Goal: Task Accomplishment & Management: Manage account settings

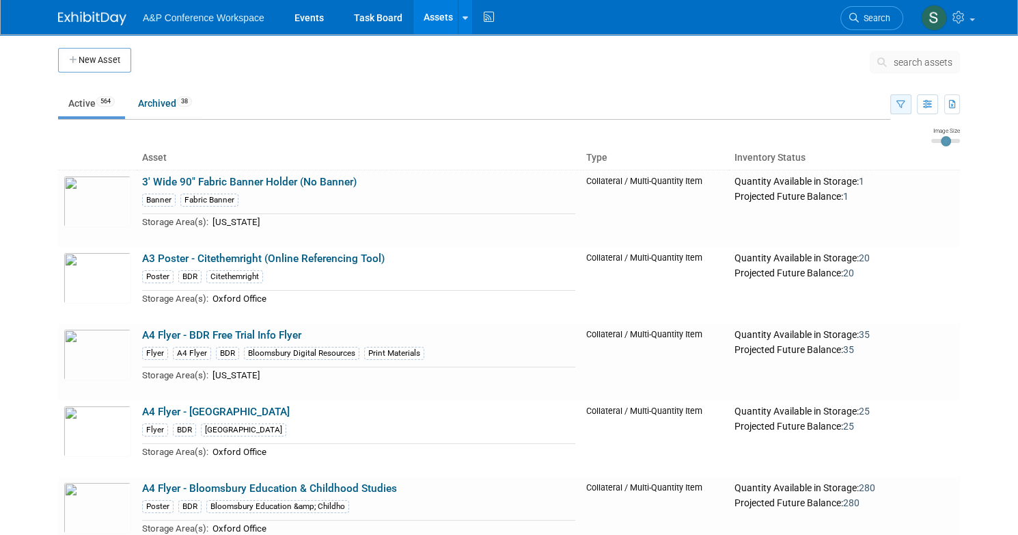
click at [906, 100] on icon "button" at bounding box center [901, 104] width 9 height 9
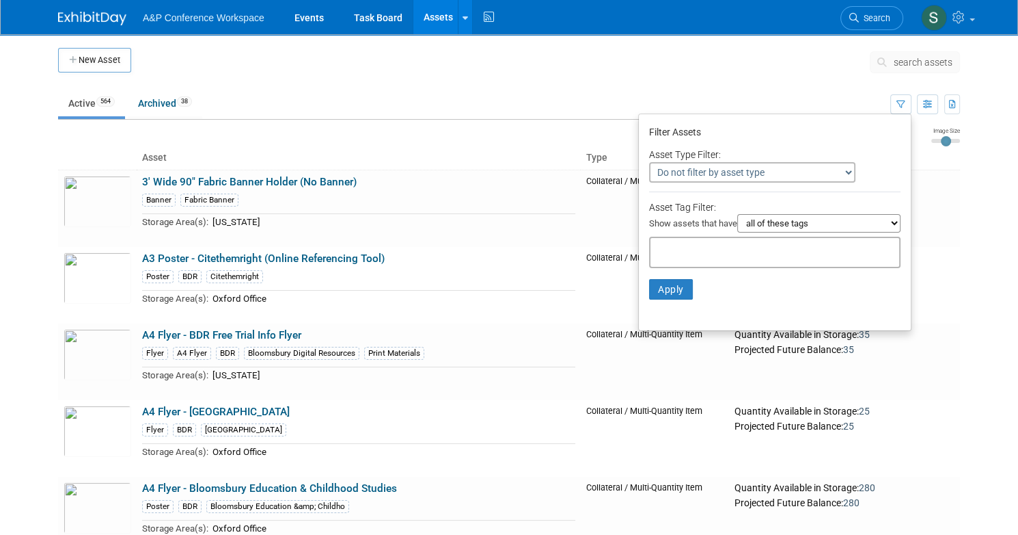
click at [917, 65] on span "search assets" at bounding box center [923, 62] width 59 height 11
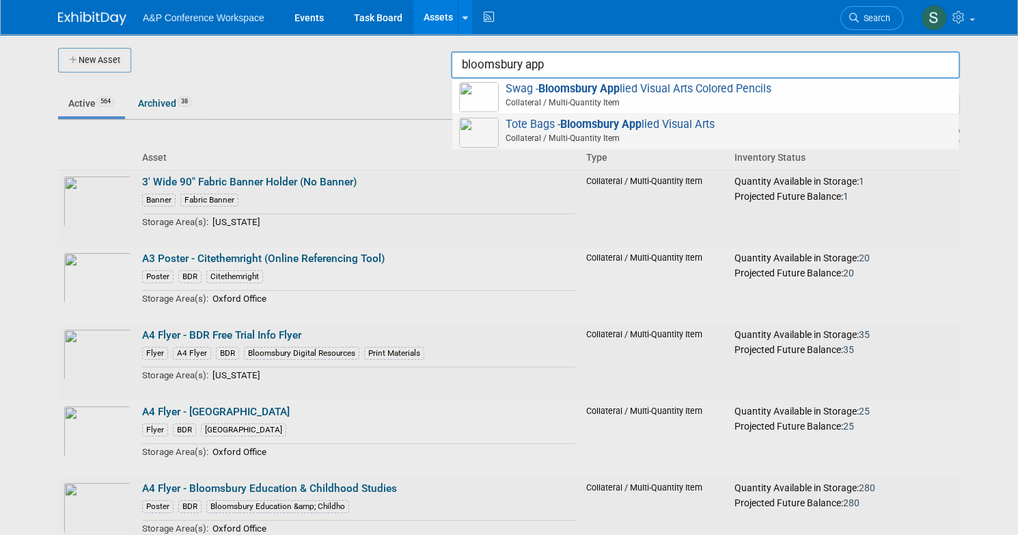
click at [547, 116] on div "Tote Bags - Bloomsbury App lied Visual Arts Collateral / Multi-Quantity Item" at bounding box center [705, 132] width 506 height 36
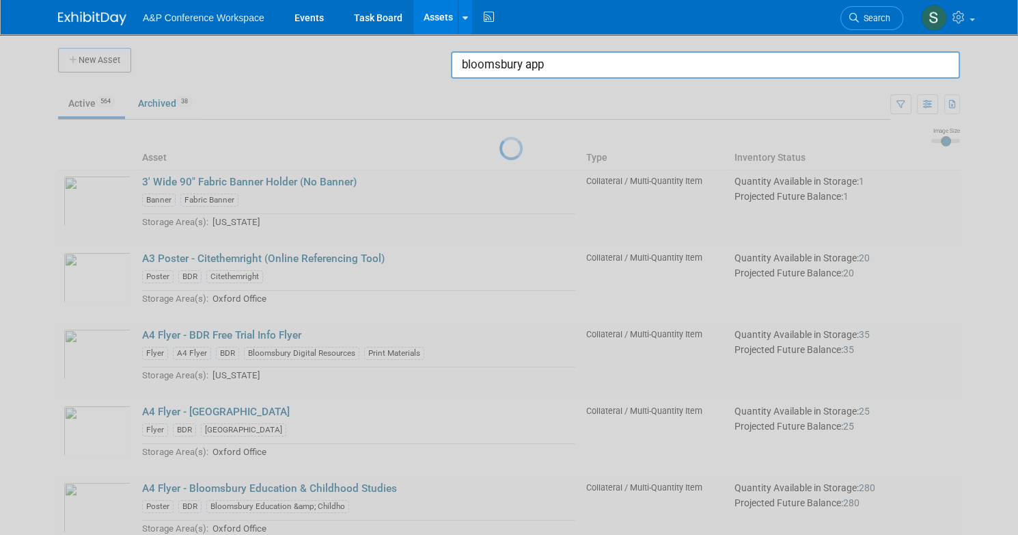
type input "Tote Bags - Bloomsbury Applied Visual Arts"
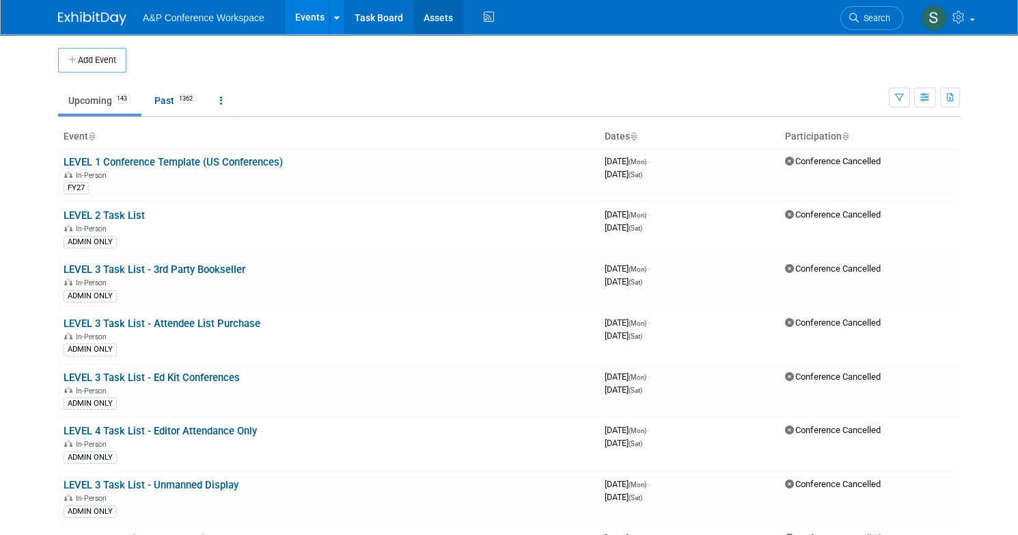
click at [436, 13] on link "Assets" at bounding box center [439, 17] width 50 height 34
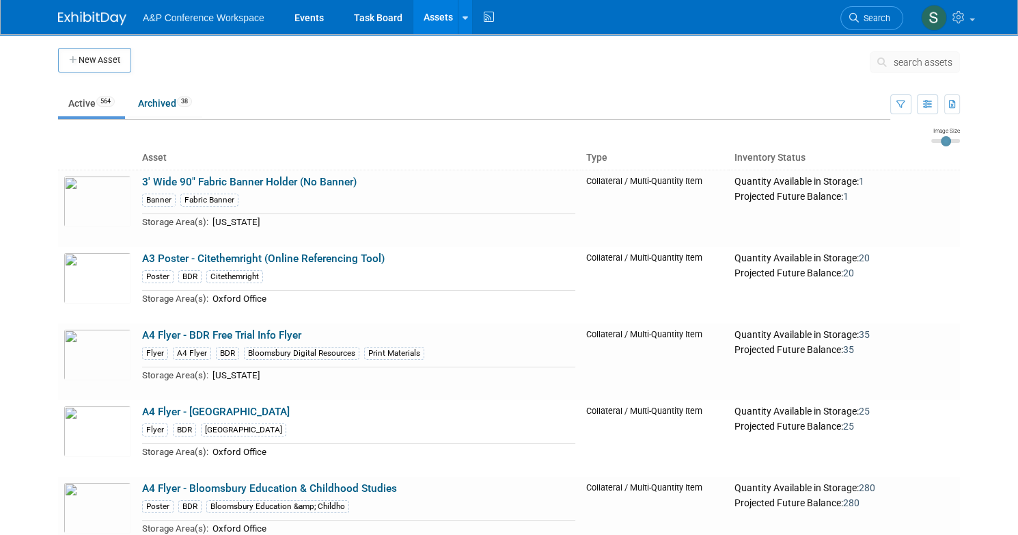
click at [937, 57] on span "search assets" at bounding box center [923, 62] width 59 height 11
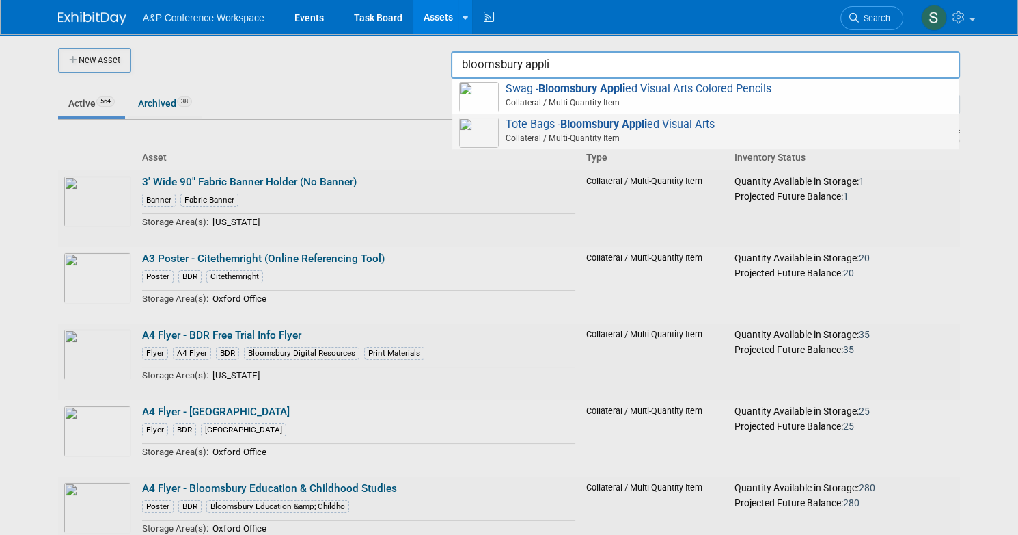
click at [705, 127] on span "Tote Bags - Bloomsbury Appli ed Visual Arts Collateral / Multi-Quantity Item" at bounding box center [705, 132] width 493 height 28
type input "Tote Bags - Bloomsbury Applied Visual Arts"
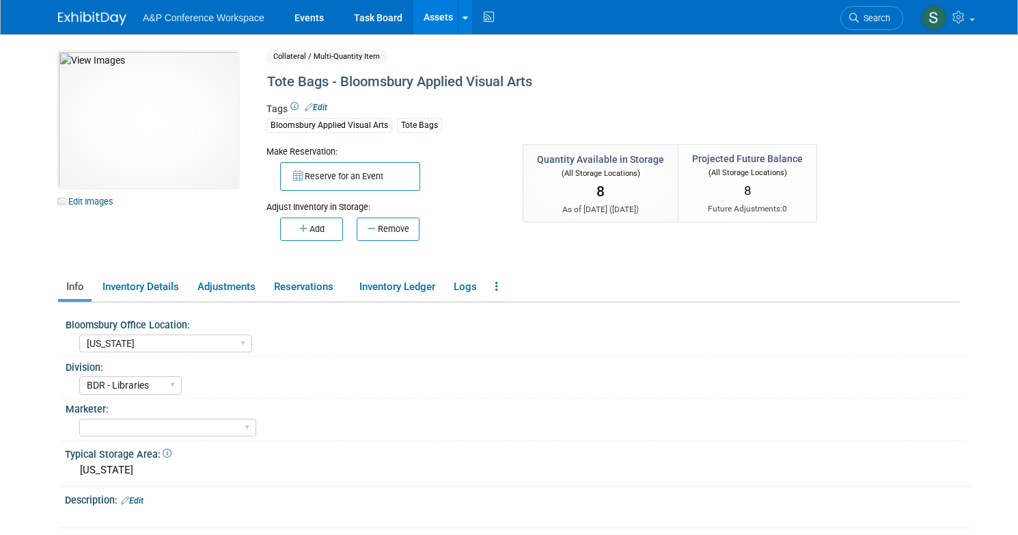
select select "[US_STATE]"
select select "BDR - Libraries"
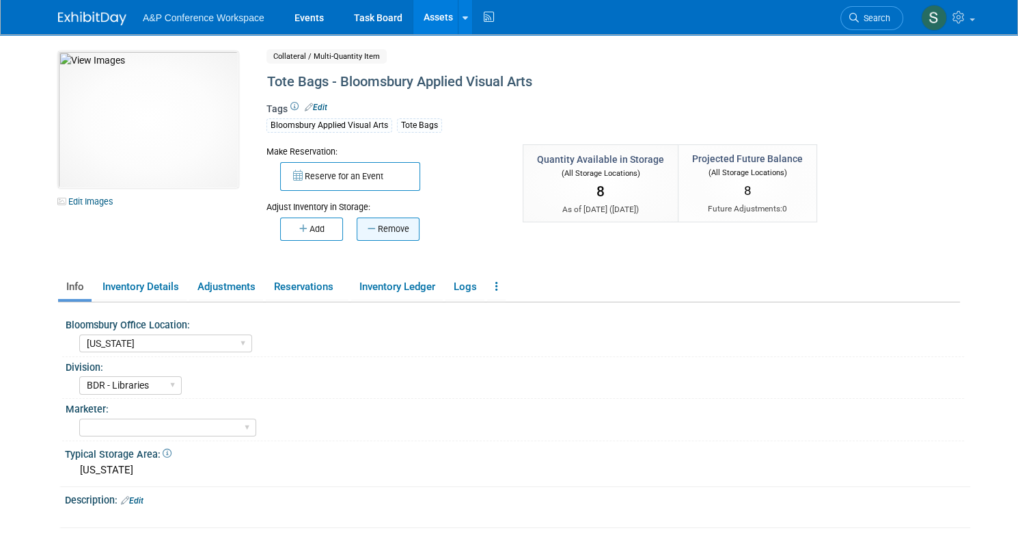
click at [373, 224] on button "Remove" at bounding box center [388, 228] width 63 height 23
click at [373, 224] on body "A&P Conference Workspace Events Task Board Assets New Asset" at bounding box center [509, 267] width 1018 height 535
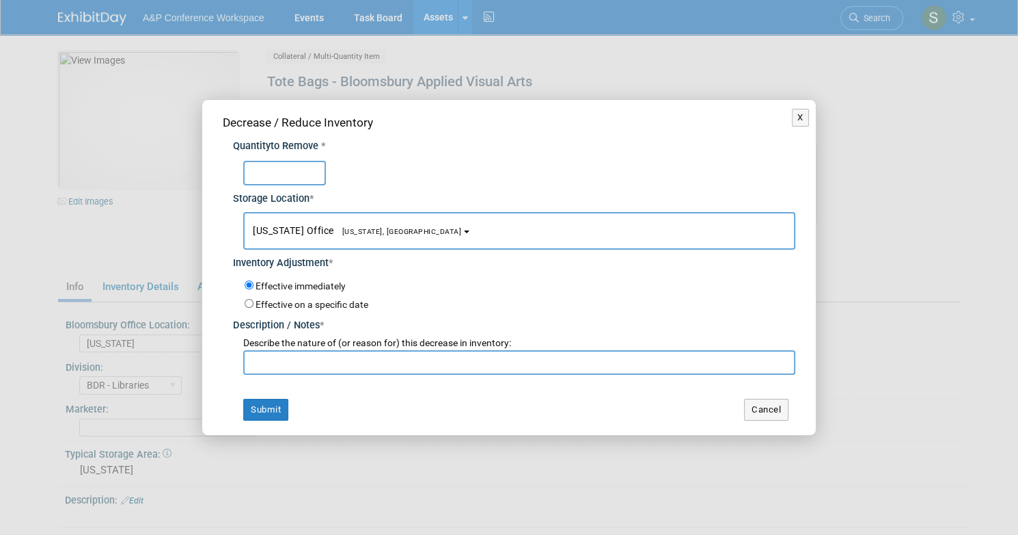
click at [373, 225] on span "New York Office New York, NY" at bounding box center [357, 230] width 208 height 11
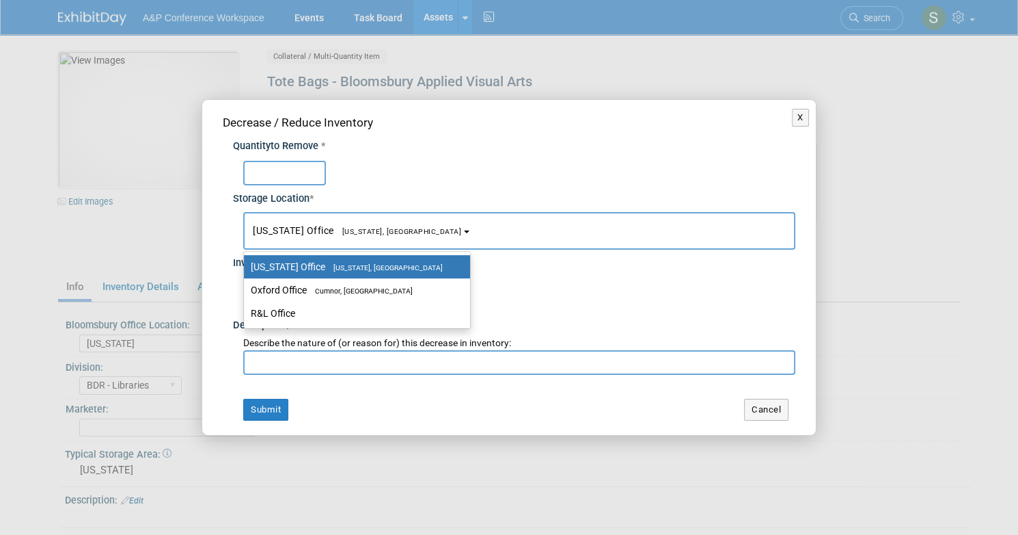
click at [380, 161] on div at bounding box center [519, 173] width 552 height 25
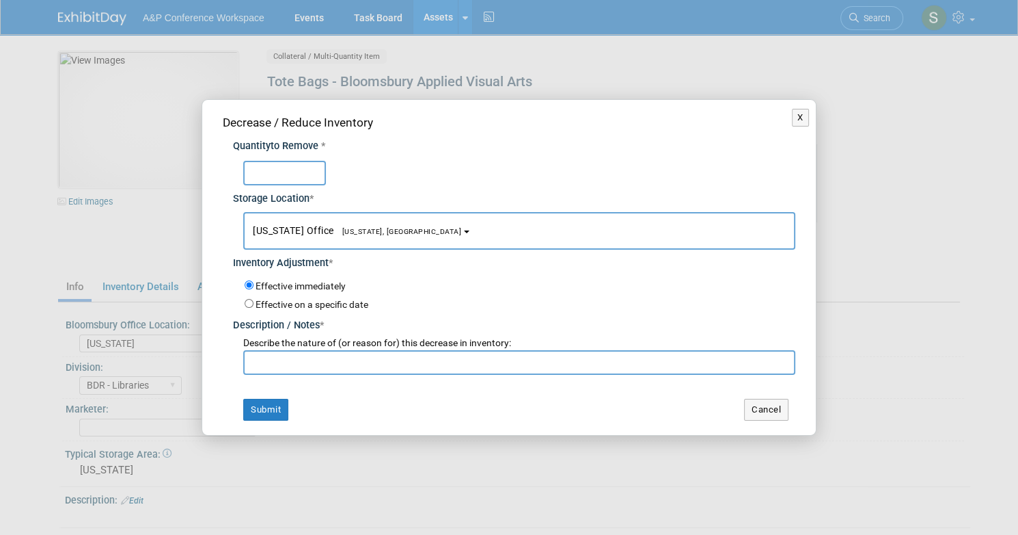
click at [299, 167] on input "text" at bounding box center [284, 173] width 83 height 25
type input "8"
click at [308, 366] on input "text" at bounding box center [519, 362] width 552 height 25
type input "For account"
click at [273, 407] on button "Submit" at bounding box center [265, 409] width 45 height 22
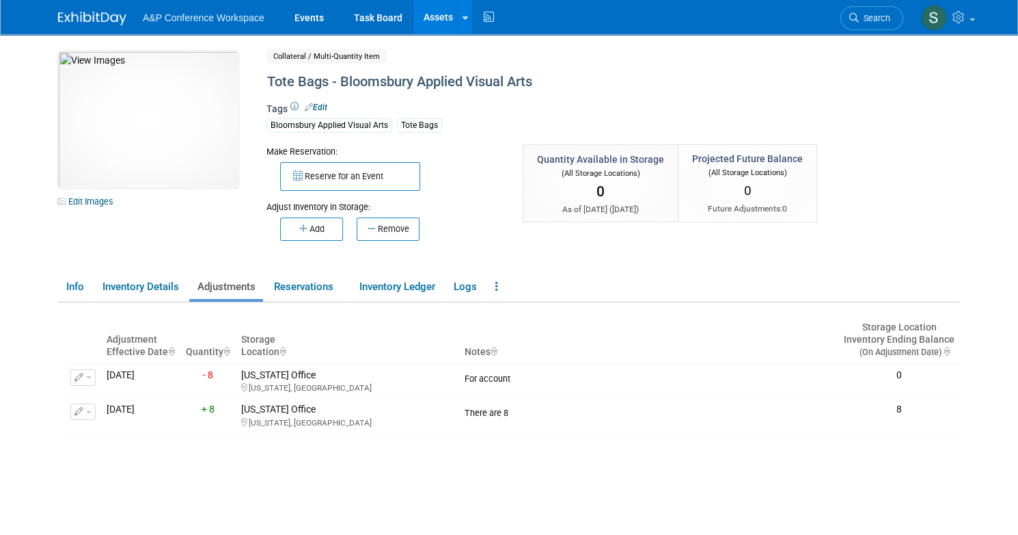
click at [427, 20] on link "Assets" at bounding box center [439, 17] width 50 height 34
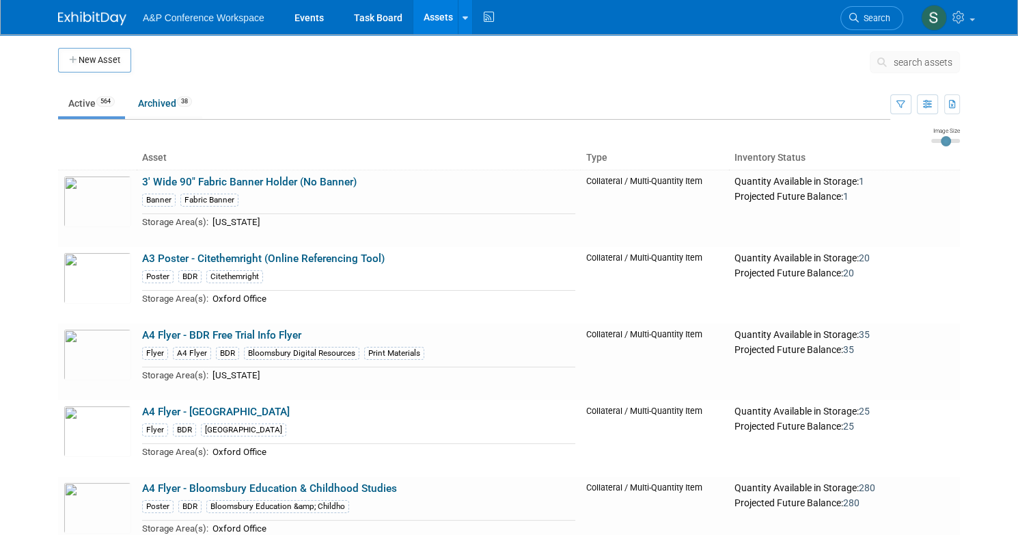
click at [912, 57] on span "search assets" at bounding box center [923, 62] width 59 height 11
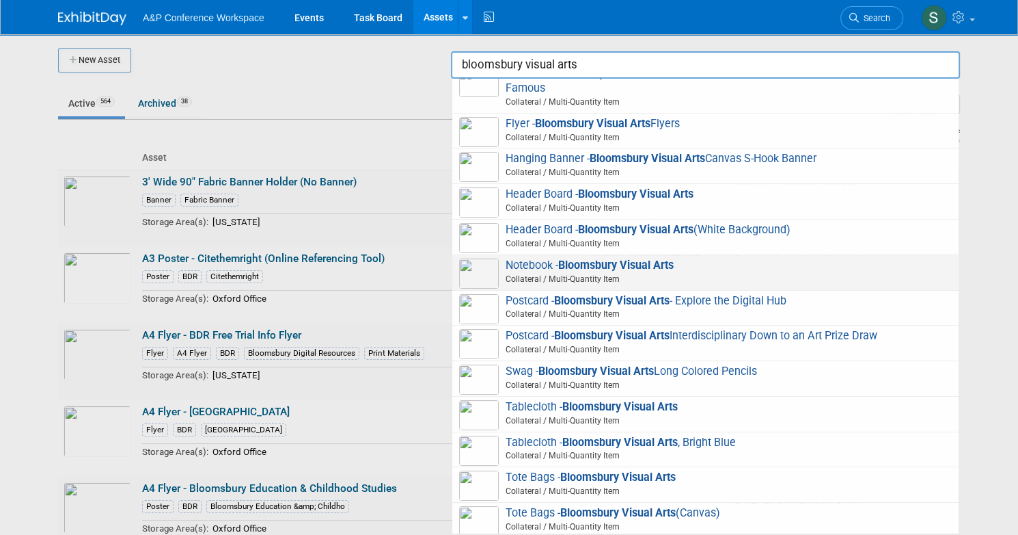
scroll to position [19, 0]
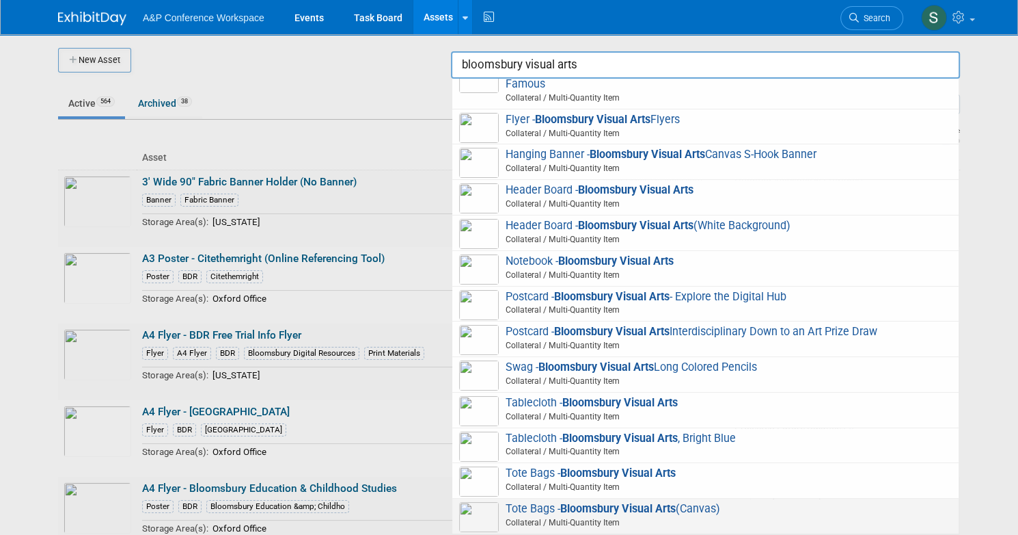
click at [655, 513] on strong "Bloomsbury Visual Arts" at bounding box center [618, 508] width 116 height 13
type input "Tote Bags - Bloomsbury Visual Arts (Canvas)"
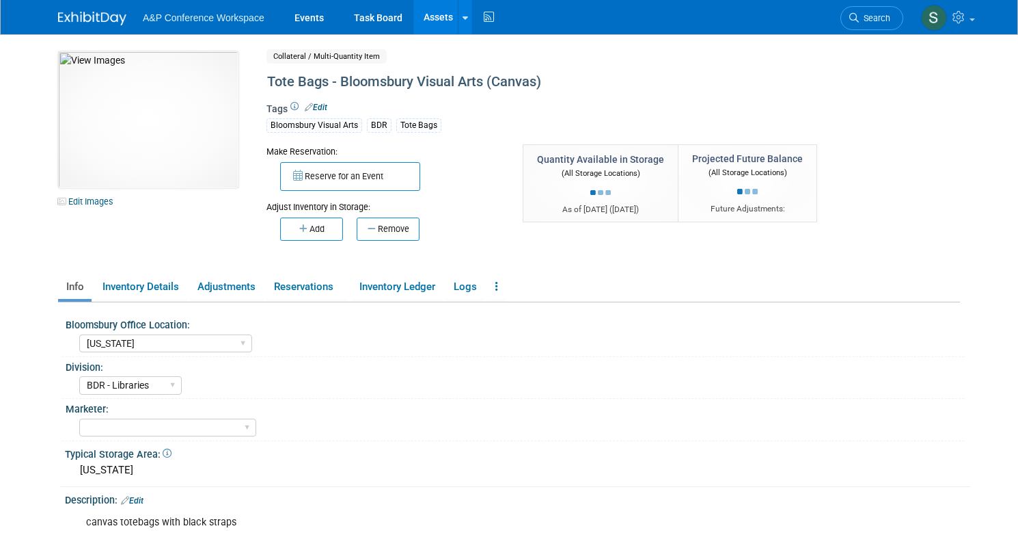
select select "[US_STATE]"
select select "BDR - Libraries"
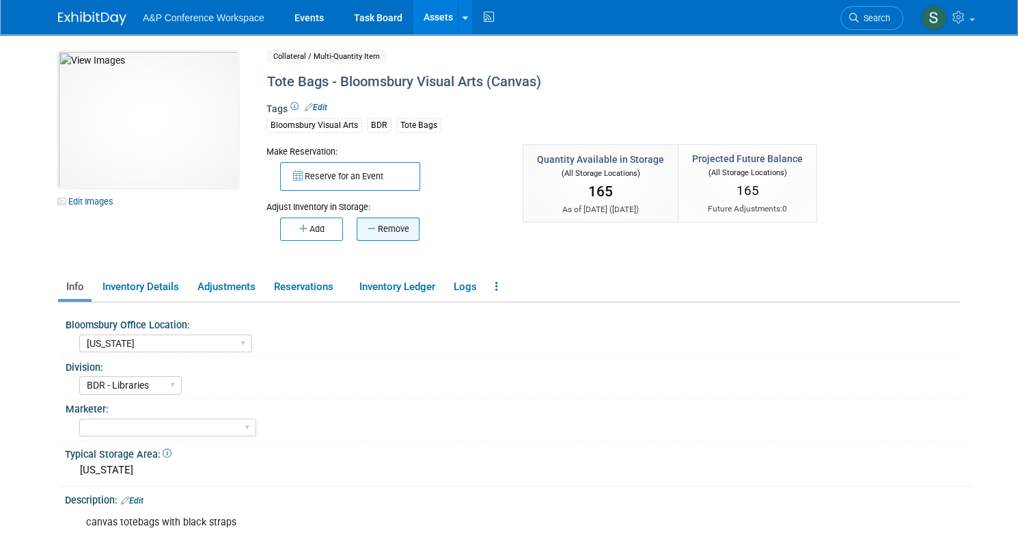
click at [382, 226] on button "Remove" at bounding box center [388, 228] width 63 height 23
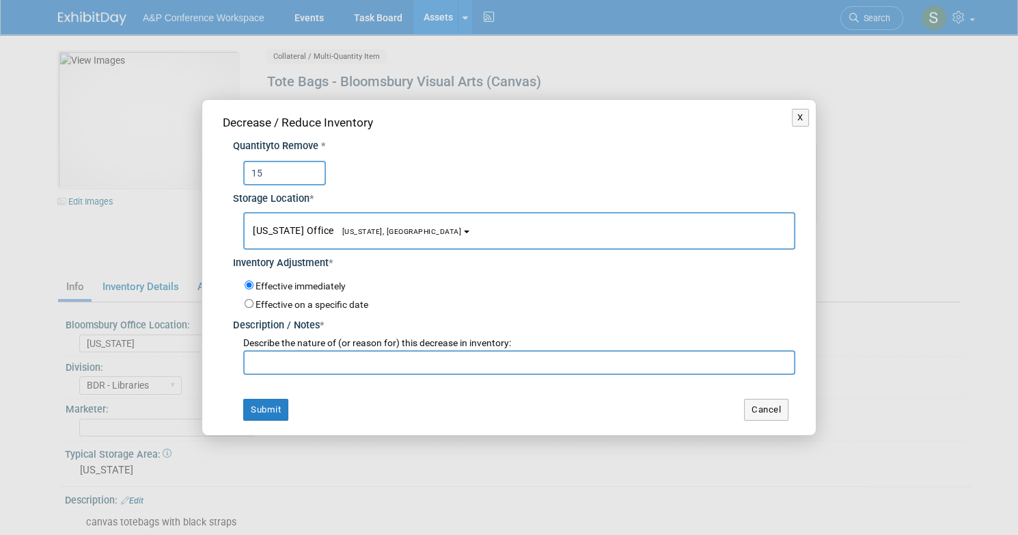
type input "15"
click at [384, 359] on input "text" at bounding box center [519, 362] width 552 height 25
type input "For account"
click at [254, 411] on button "Submit" at bounding box center [265, 409] width 45 height 22
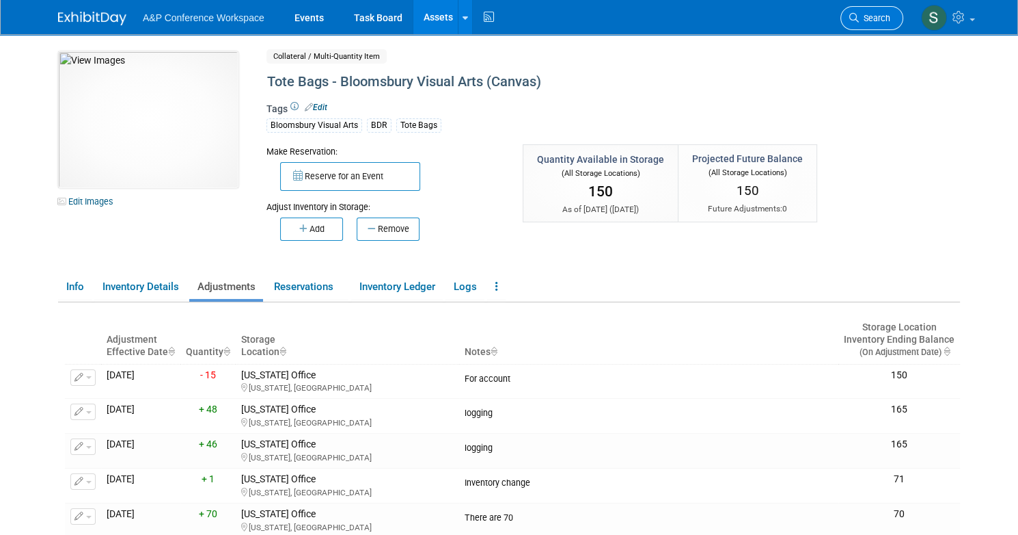
click at [882, 24] on link "Search" at bounding box center [872, 18] width 63 height 24
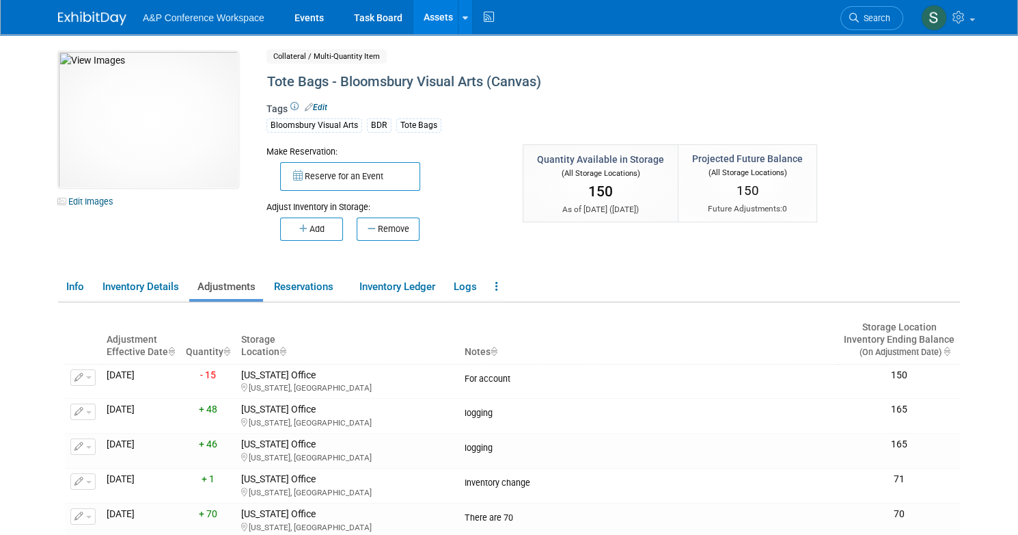
click at [436, 21] on link "Assets" at bounding box center [439, 17] width 50 height 34
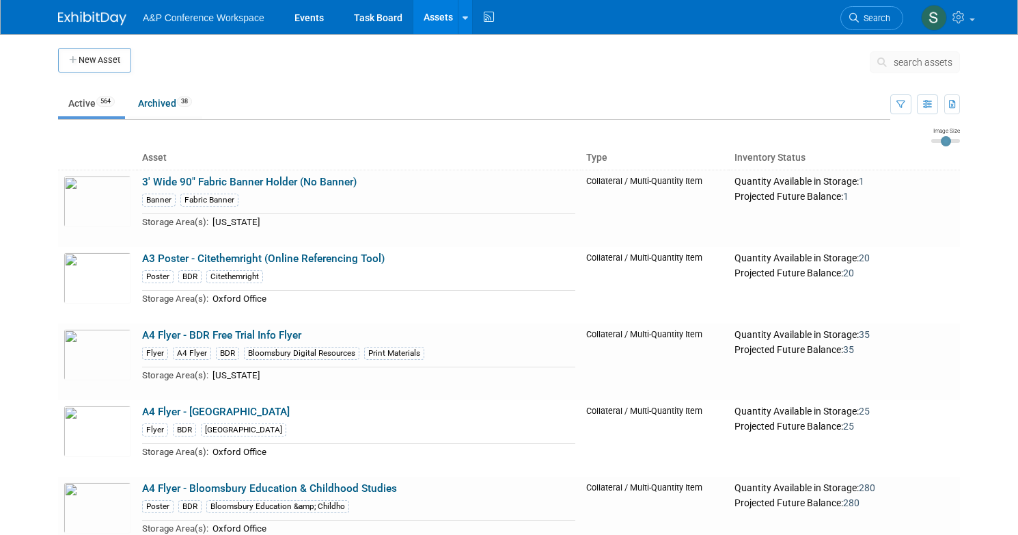
click at [952, 68] on button "search assets" at bounding box center [915, 62] width 90 height 22
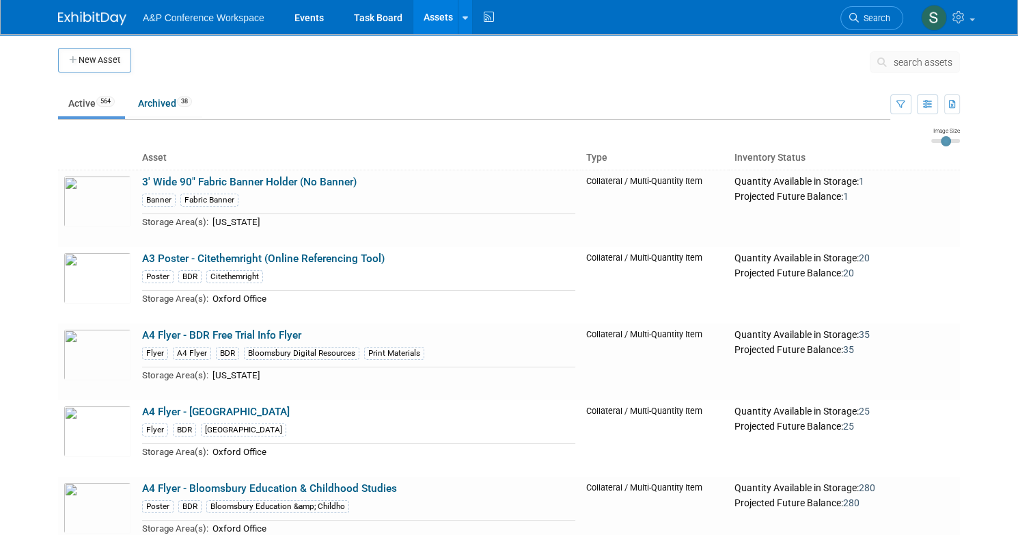
click at [945, 61] on span "search assets" at bounding box center [923, 62] width 59 height 11
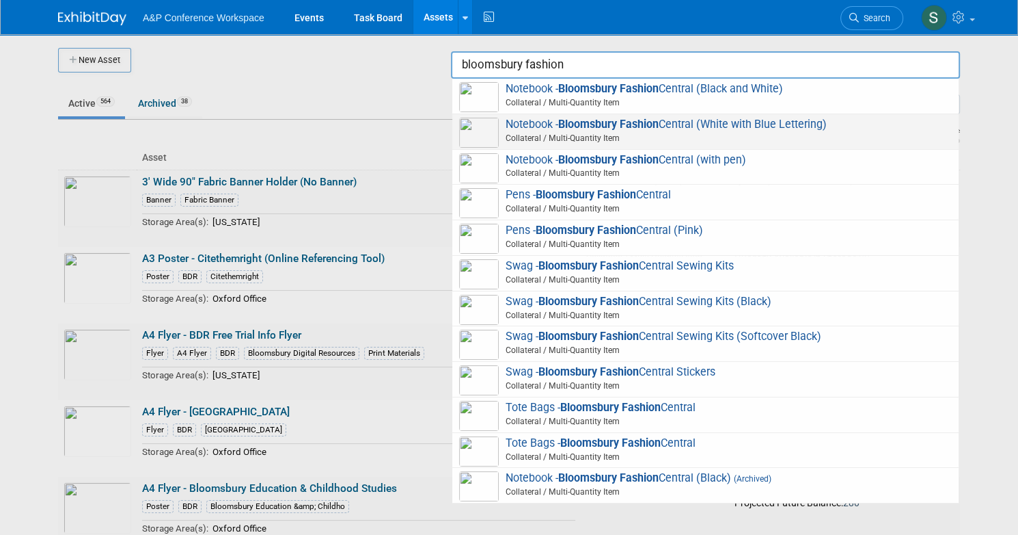
click at [716, 126] on span "Notebook - Bloomsbury Fashion Central (White with Blue Lettering) Collateral / …" at bounding box center [705, 132] width 493 height 28
type input "Notebook - Bloomsbury Fashion Central (White with Blue Lettering)"
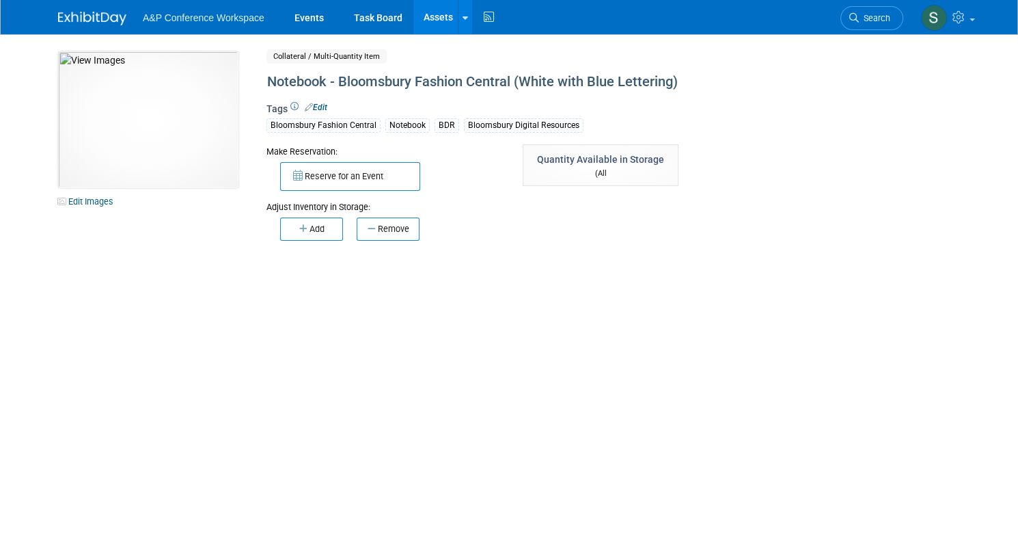
select select "[US_STATE]"
select select "BDR - Libraries"
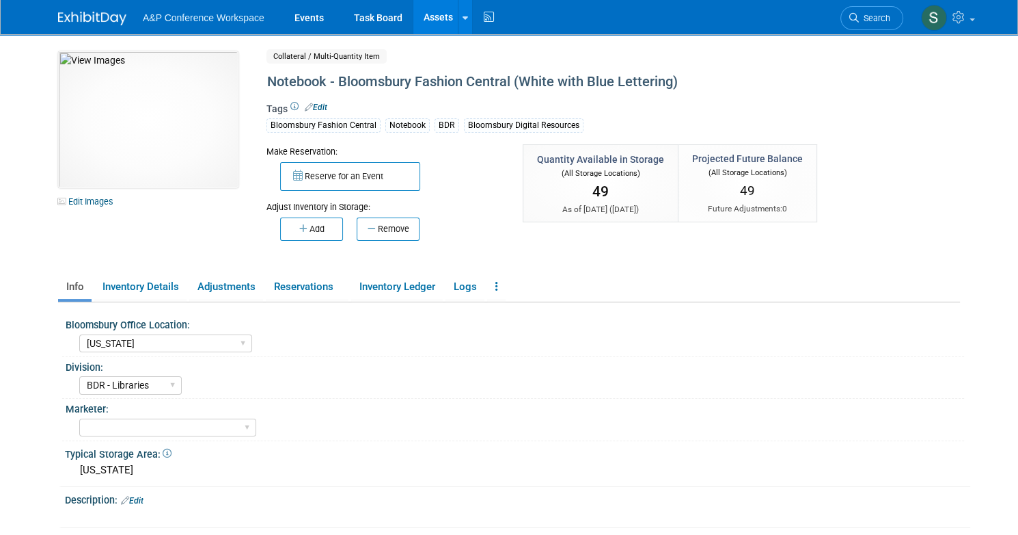
click at [383, 221] on button "Remove" at bounding box center [388, 228] width 63 height 23
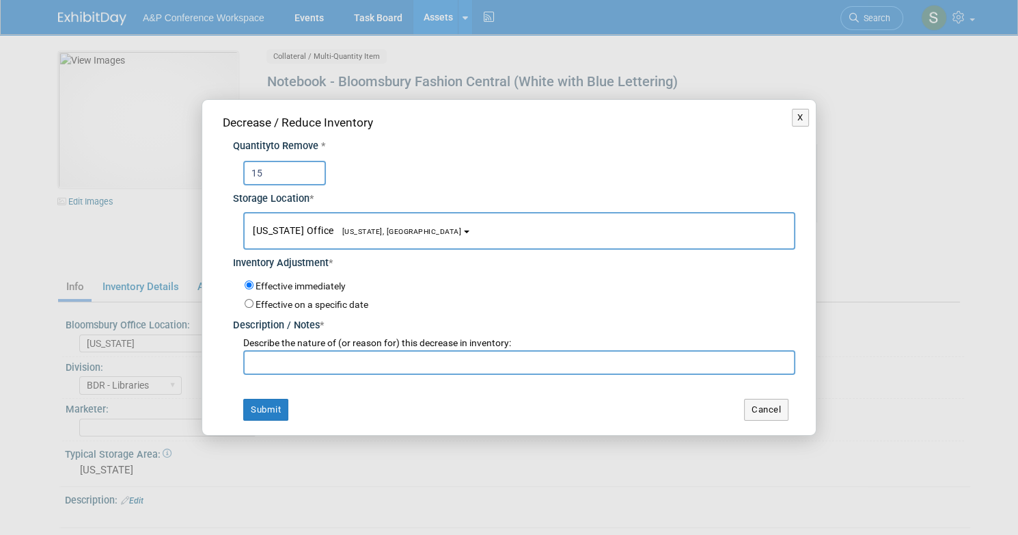
type input "15"
click at [404, 357] on input "text" at bounding box center [519, 362] width 552 height 25
type input "for account shipment"
click at [257, 411] on button "Submit" at bounding box center [265, 409] width 45 height 22
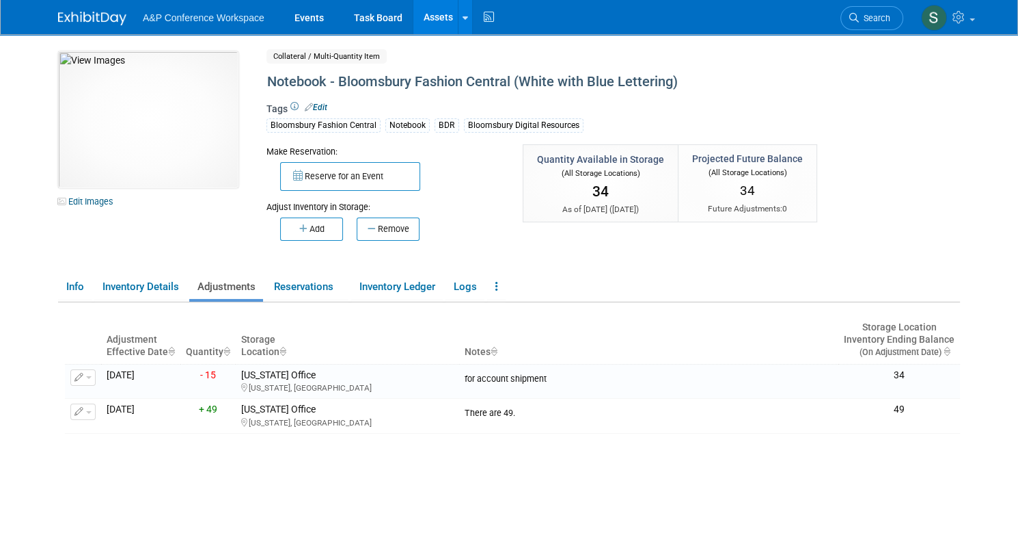
click at [428, 21] on link "Assets" at bounding box center [439, 17] width 50 height 34
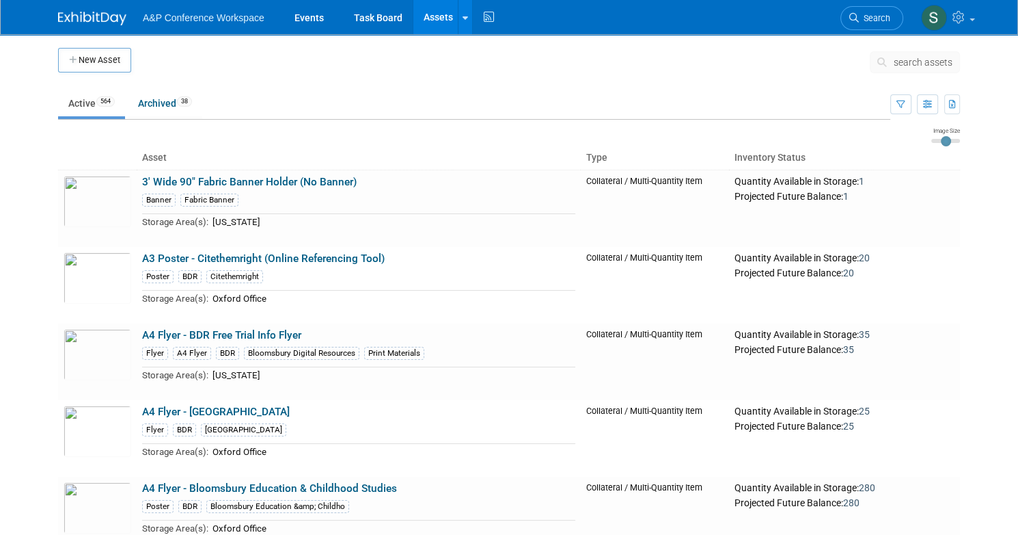
click at [929, 59] on span "search assets" at bounding box center [923, 62] width 59 height 11
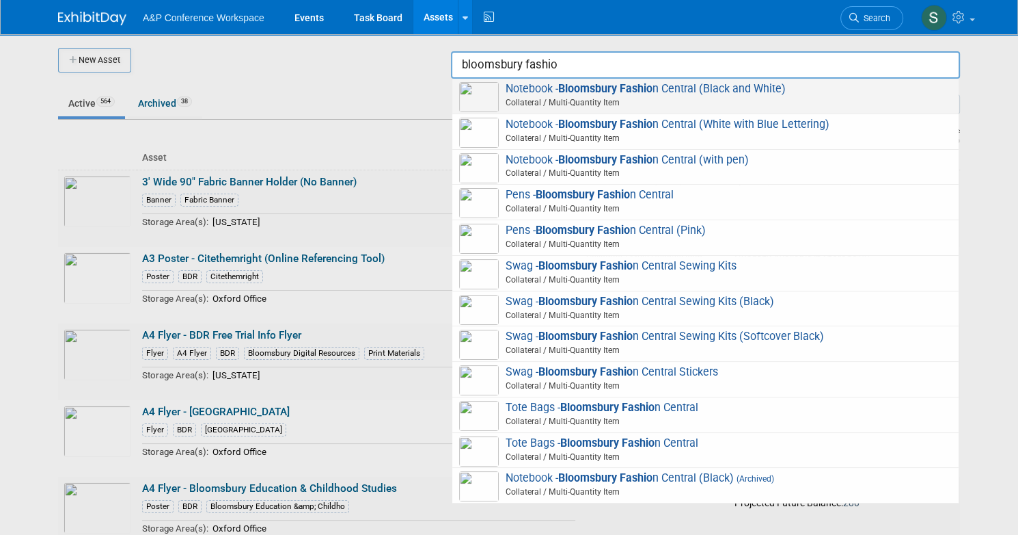
click at [673, 92] on span "Notebook - Bloomsbury Fashio n Central (Black and White) Collateral / Multi-Qua…" at bounding box center [705, 96] width 493 height 28
type input "Notebook - Bloomsbury Fashion Central (Black and White)"
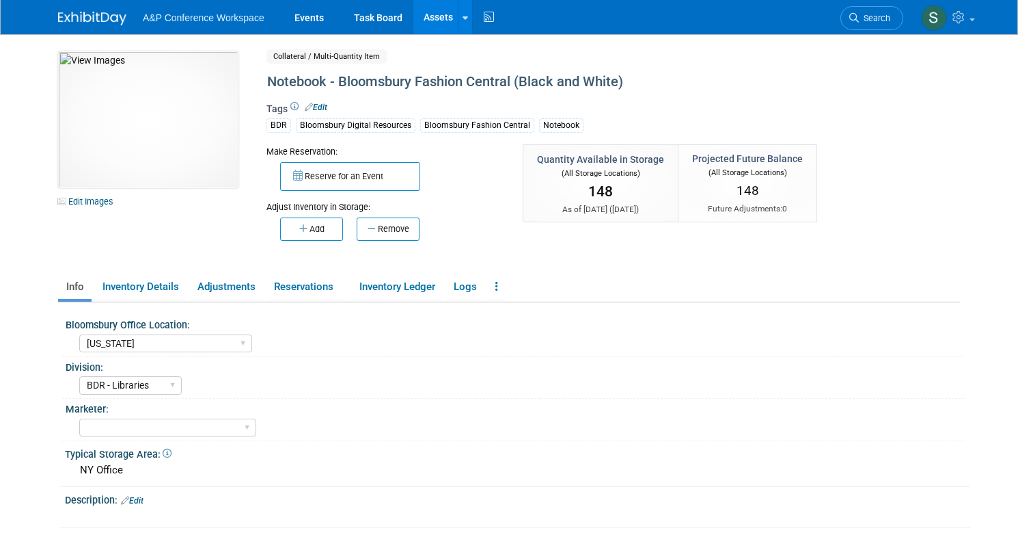
select select "[US_STATE]"
select select "BDR - Libraries"
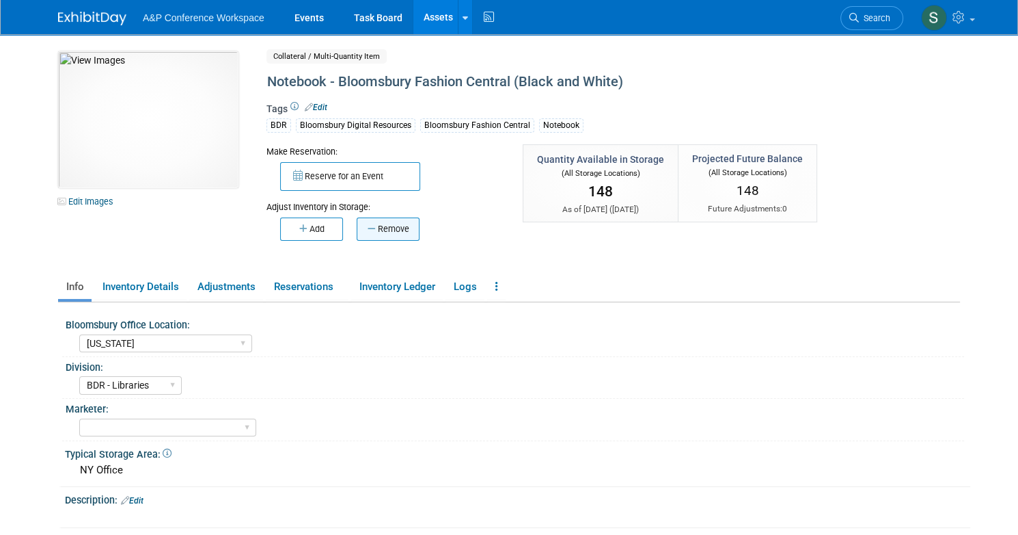
click at [368, 230] on icon "button" at bounding box center [373, 228] width 10 height 9
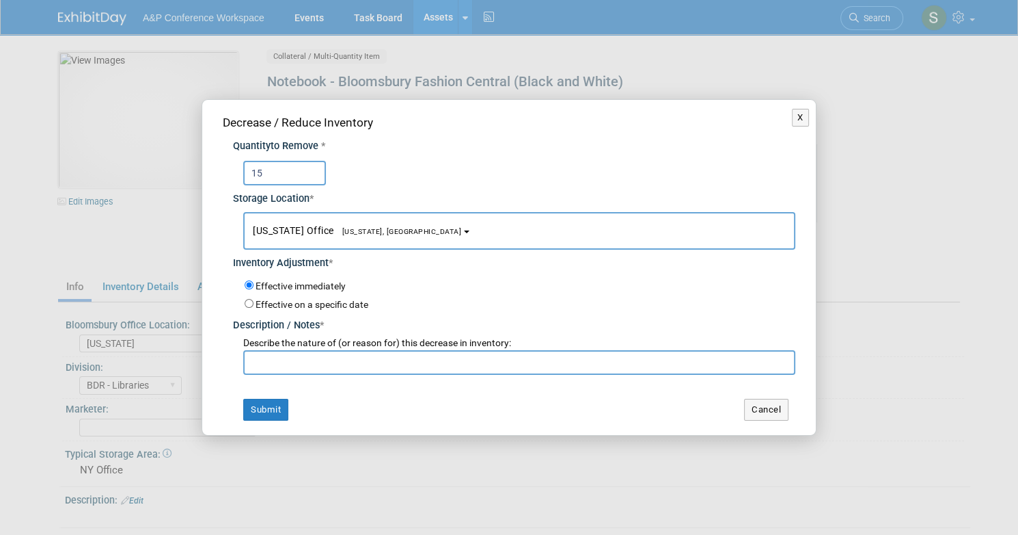
type input "15"
click at [306, 366] on input "text" at bounding box center [519, 362] width 552 height 25
type input "for bfc account"
click at [273, 403] on button "Submit" at bounding box center [265, 409] width 45 height 22
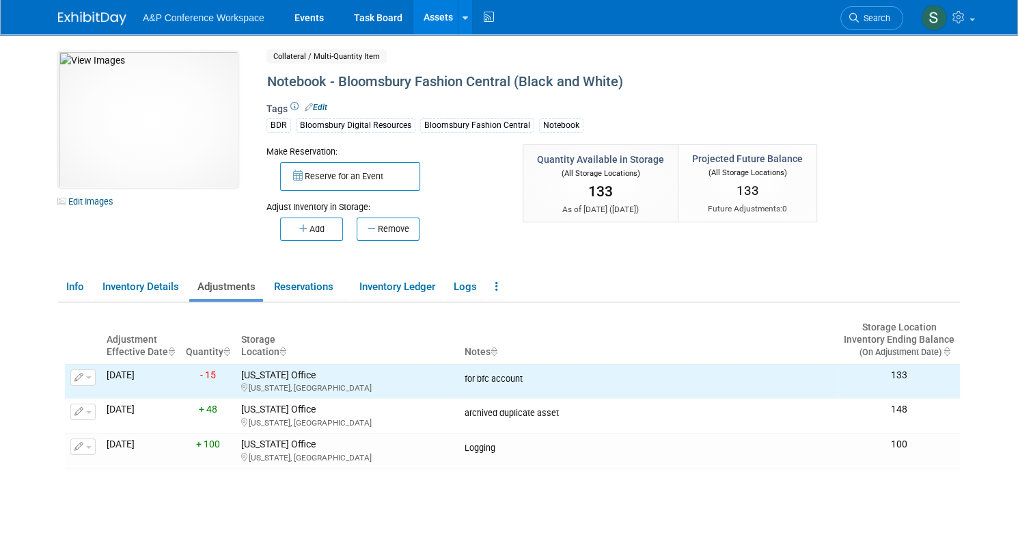
click at [431, 21] on link "Assets" at bounding box center [439, 17] width 50 height 34
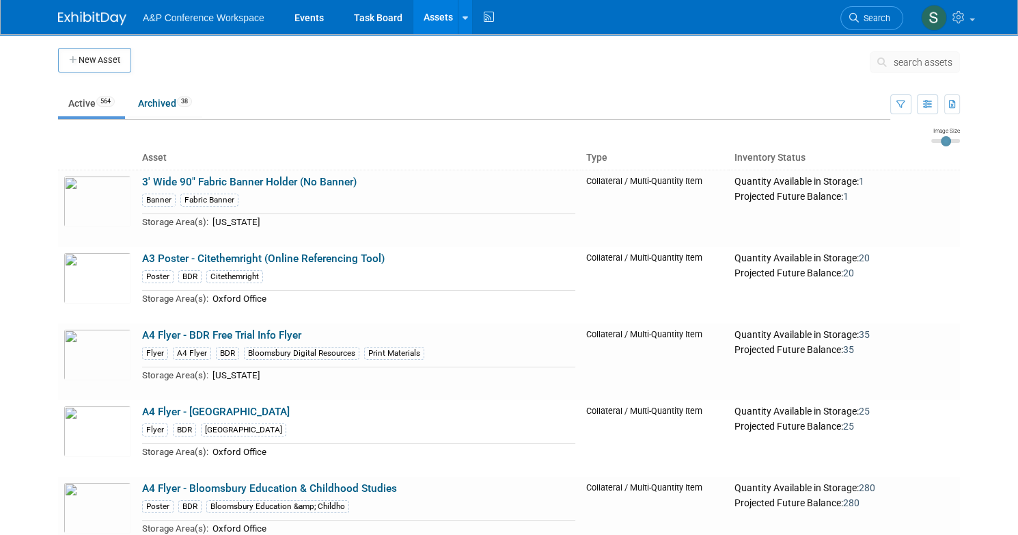
click at [912, 59] on span "search assets" at bounding box center [923, 62] width 59 height 11
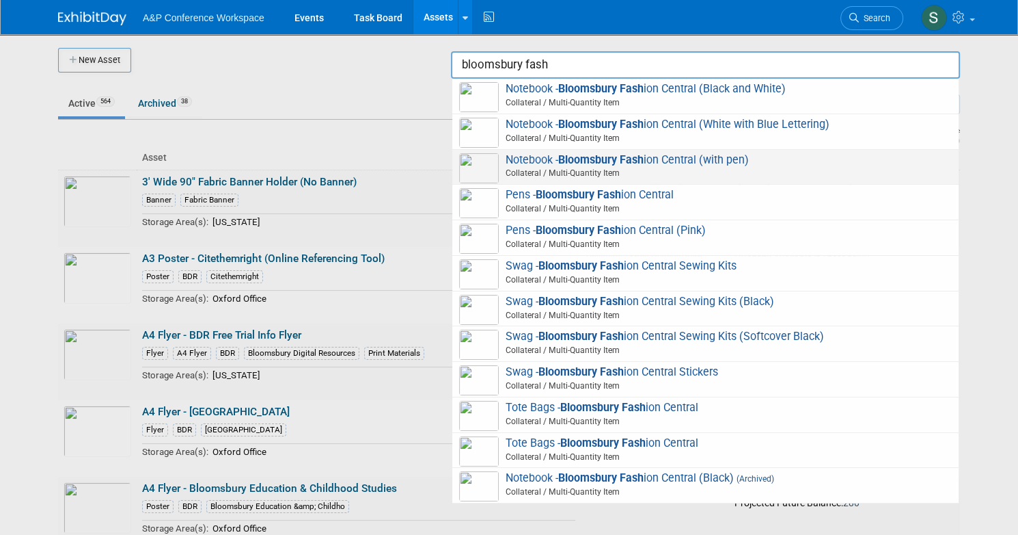
click at [678, 165] on span "Notebook - Bloomsbury Fash ion Central (with pen) Collateral / Multi-Quantity I…" at bounding box center [705, 167] width 493 height 28
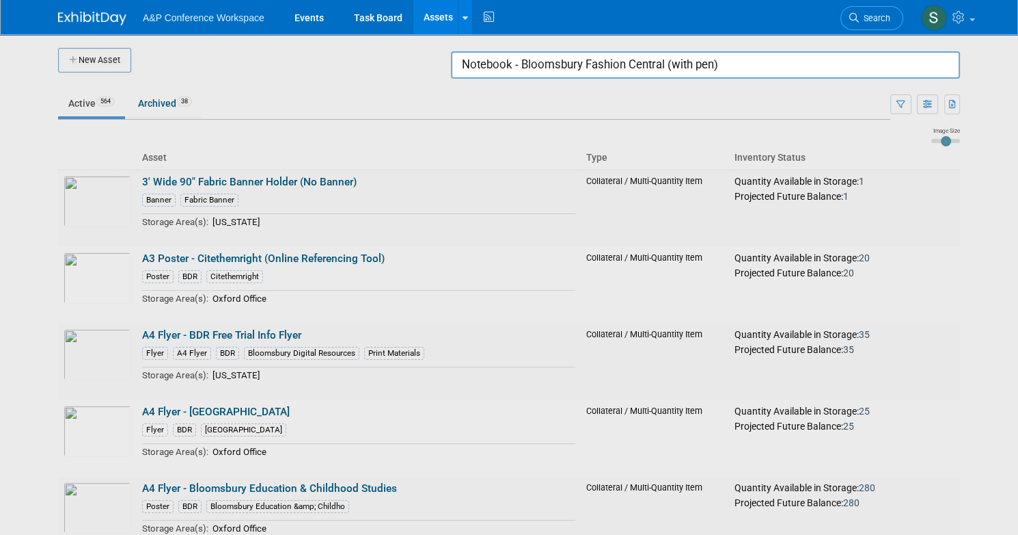
click at [742, 65] on input "Notebook - Bloomsbury Fashion Central (with pen)" at bounding box center [705, 64] width 509 height 27
drag, startPoint x: 759, startPoint y: 62, endPoint x: 346, endPoint y: 69, distance: 412.9
click at [346, 69] on body "A&P Conference Workspace Events Task Board Assets New Asset Search Assets Bulk …" at bounding box center [509, 267] width 1018 height 535
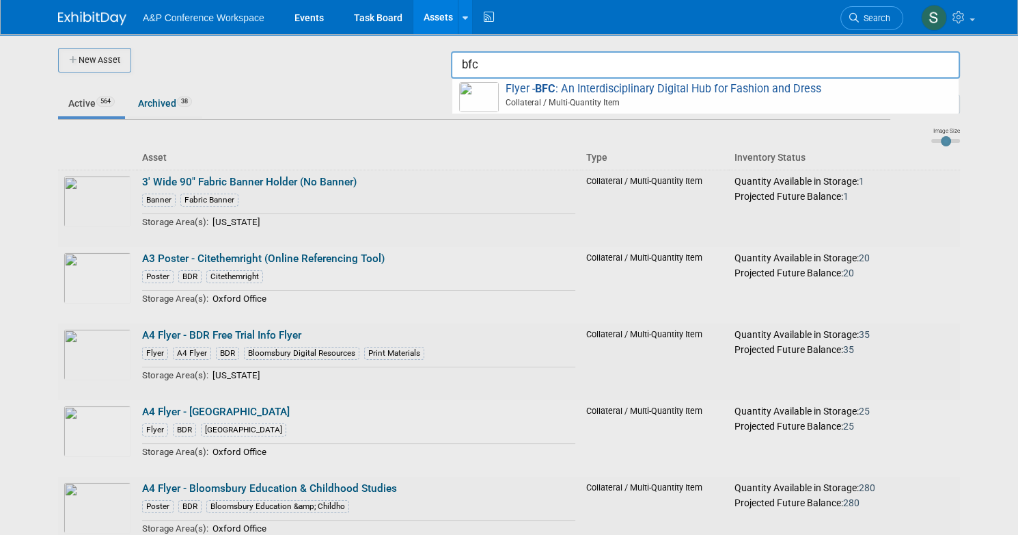
drag, startPoint x: 491, startPoint y: 60, endPoint x: 418, endPoint y: 59, distance: 73.8
click at [418, 59] on body "A&P Conference Workspace Events Task Board Assets New Asset Search Assets Bulk …" at bounding box center [509, 267] width 1018 height 535
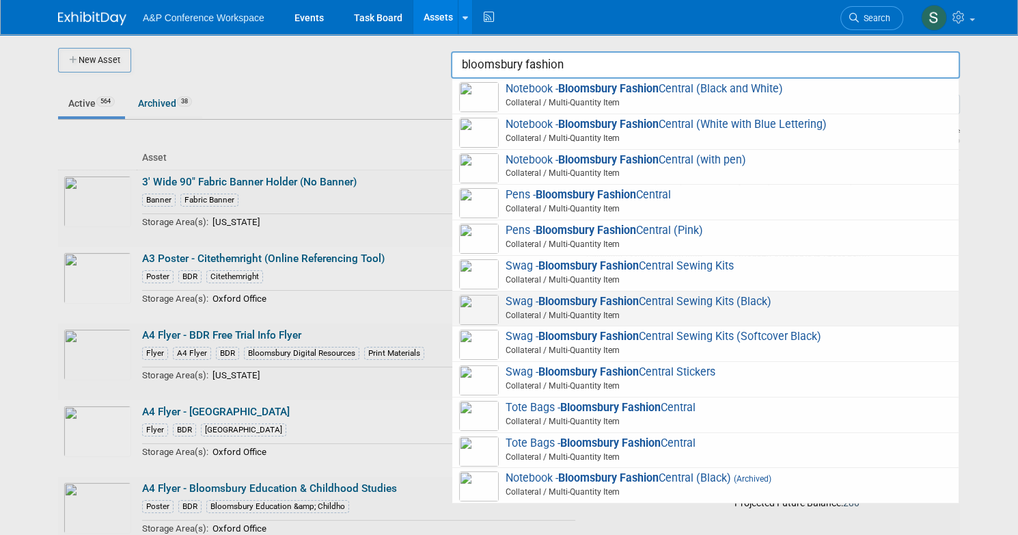
click at [785, 310] on span "Collateral / Multi-Quantity Item" at bounding box center [707, 315] width 489 height 12
type input "Swag - Bloomsbury Fashion Central Sewing Kits (Black)"
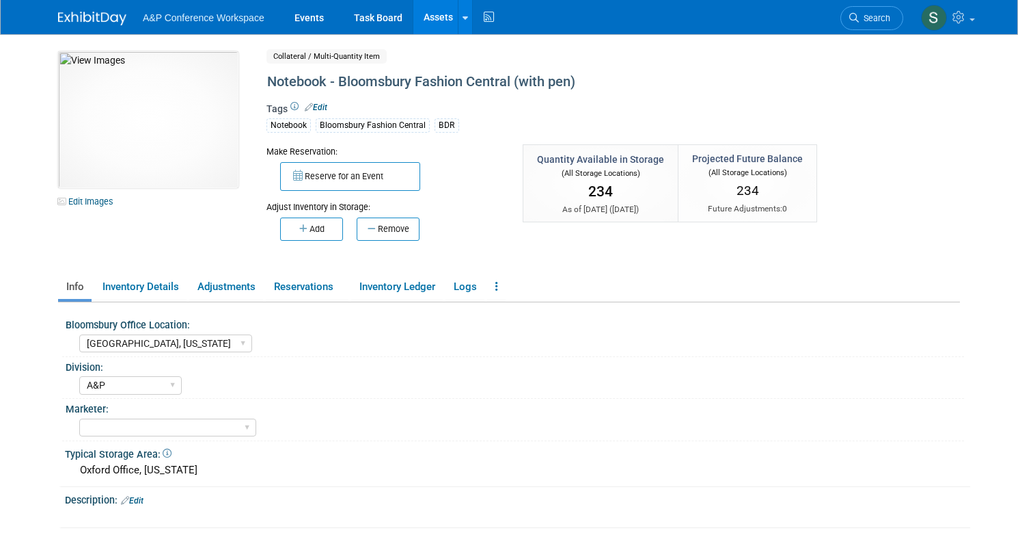
select select "[GEOGRAPHIC_DATA], [US_STATE]"
select select "A&P"
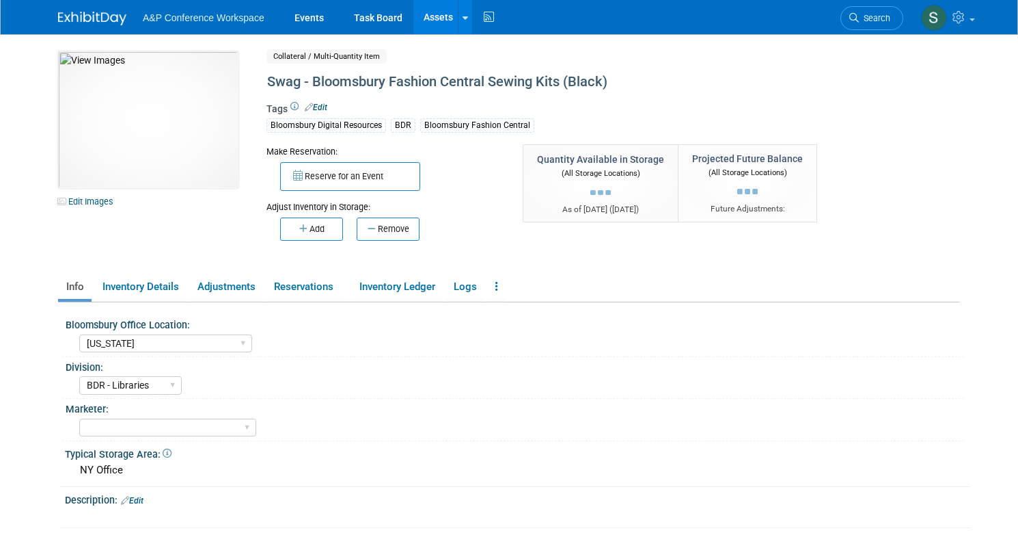
select select "[US_STATE]"
select select "BDR - Libraries"
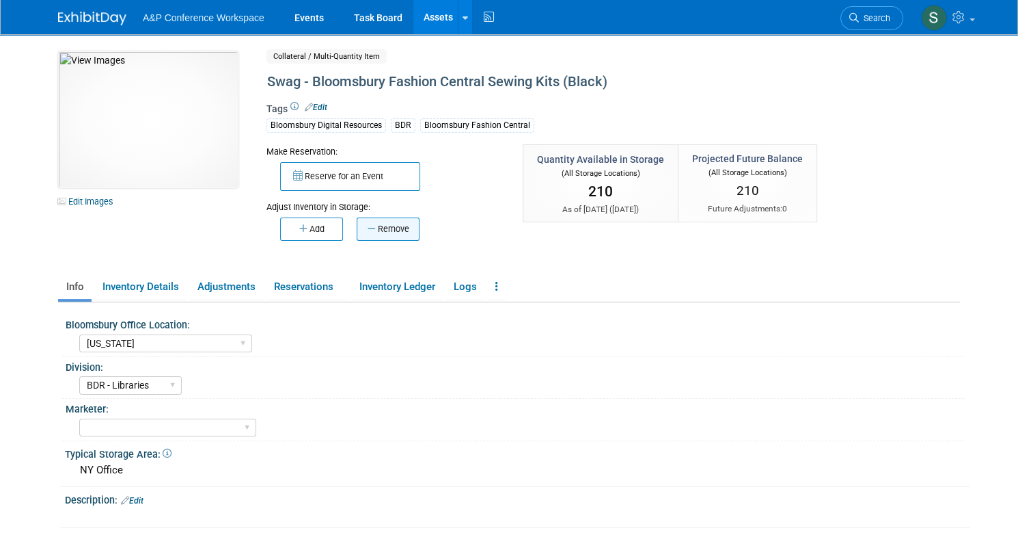
click at [396, 231] on button "Remove" at bounding box center [388, 228] width 63 height 23
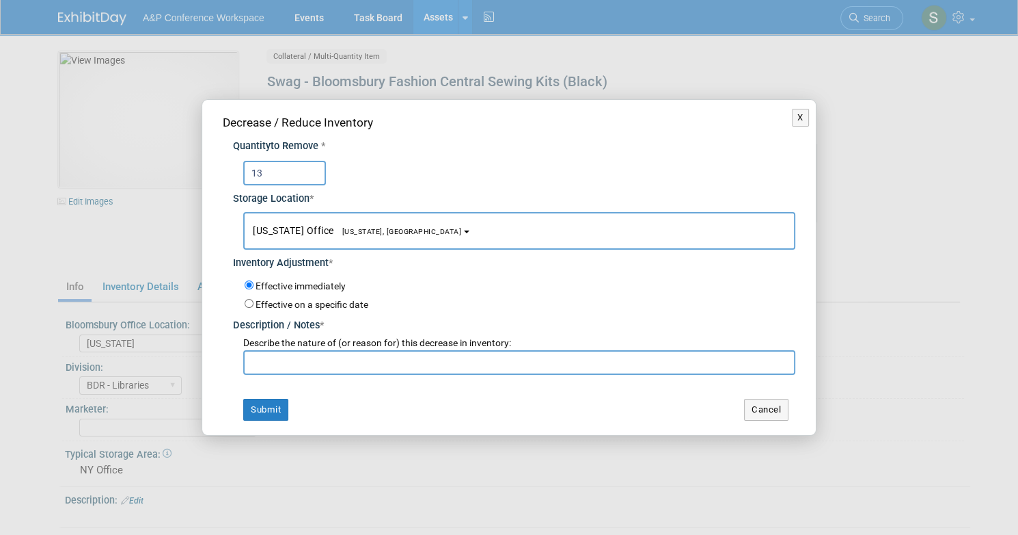
type input "13"
click at [282, 361] on input "text" at bounding box center [519, 362] width 552 height 25
type input "for account"
click at [252, 416] on button "Submit" at bounding box center [265, 409] width 45 height 22
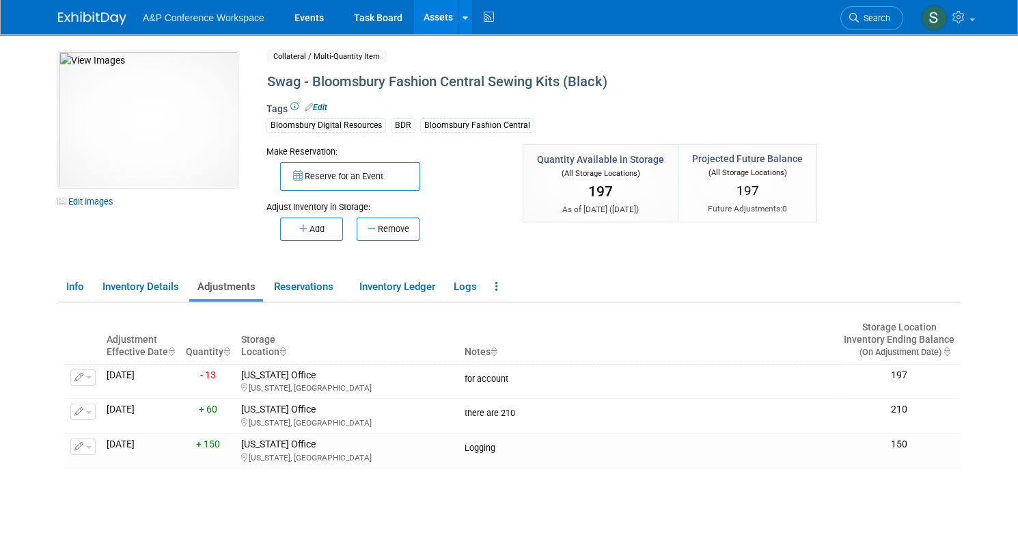
click at [430, 16] on link "Assets" at bounding box center [439, 17] width 50 height 34
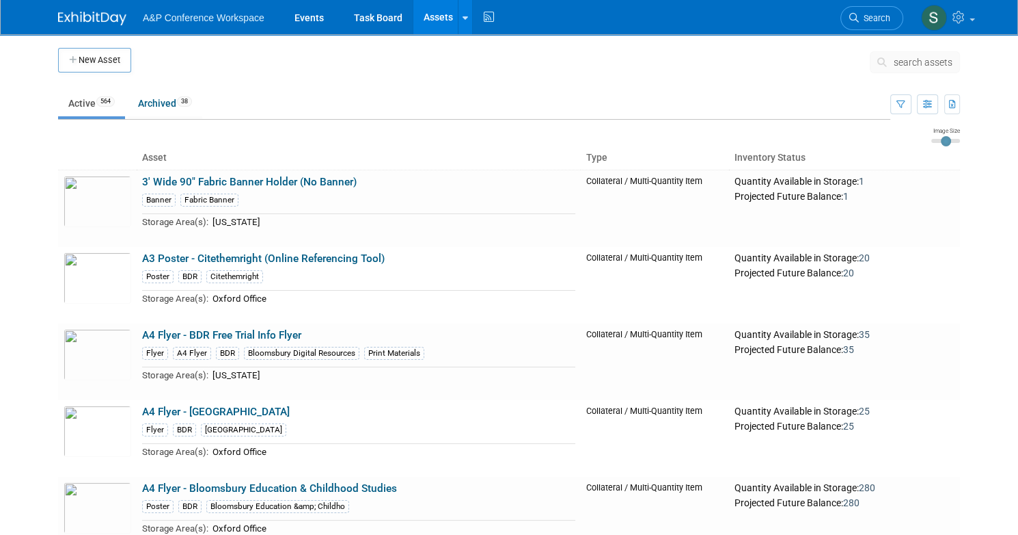
click at [892, 64] on icon at bounding box center [885, 62] width 14 height 10
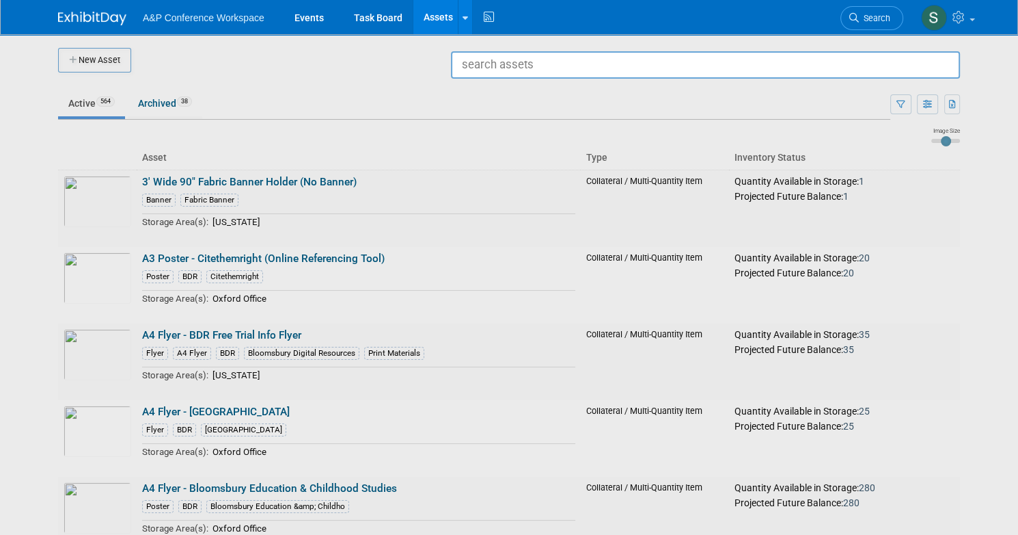
click at [509, 81] on div at bounding box center [509, 267] width 0 height 535
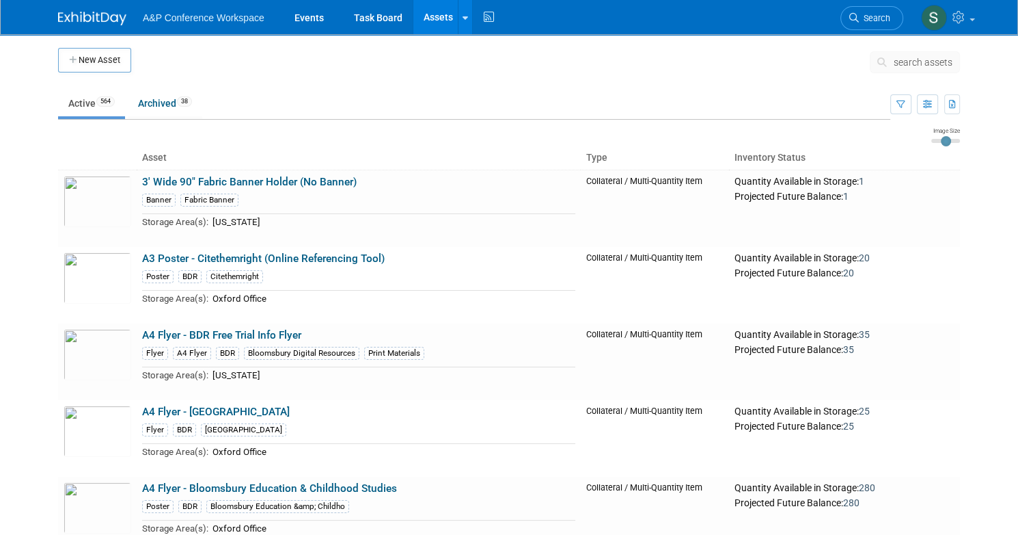
drag, startPoint x: 1007, startPoint y: 131, endPoint x: 988, endPoint y: 122, distance: 21.1
click at [1007, 131] on body "A&P Conference Workspace Events Task Board Assets New Asset Search Assets Bulk …" at bounding box center [509, 267] width 1018 height 535
click at [887, 18] on span "Search" at bounding box center [874, 18] width 31 height 10
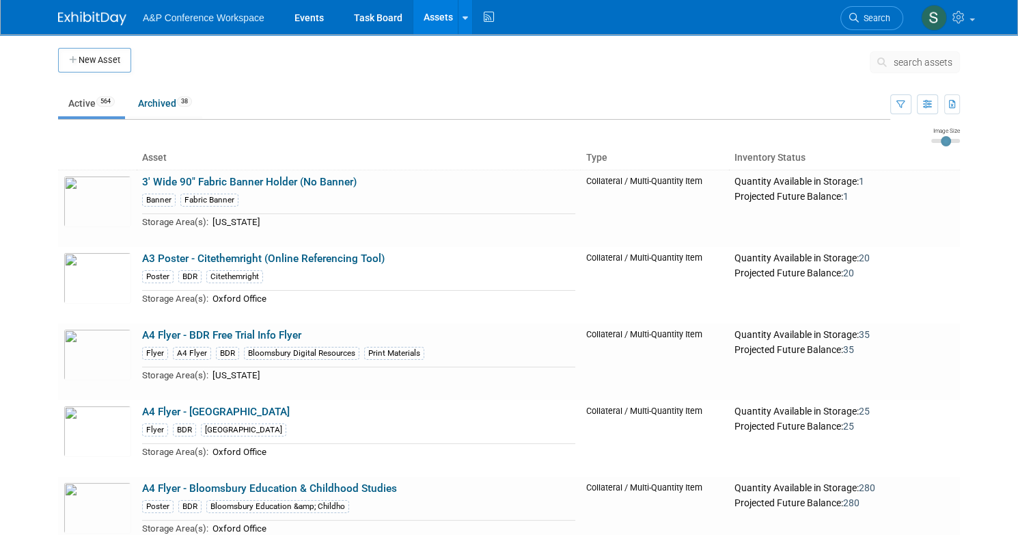
click at [918, 59] on span "search assets" at bounding box center [923, 62] width 59 height 11
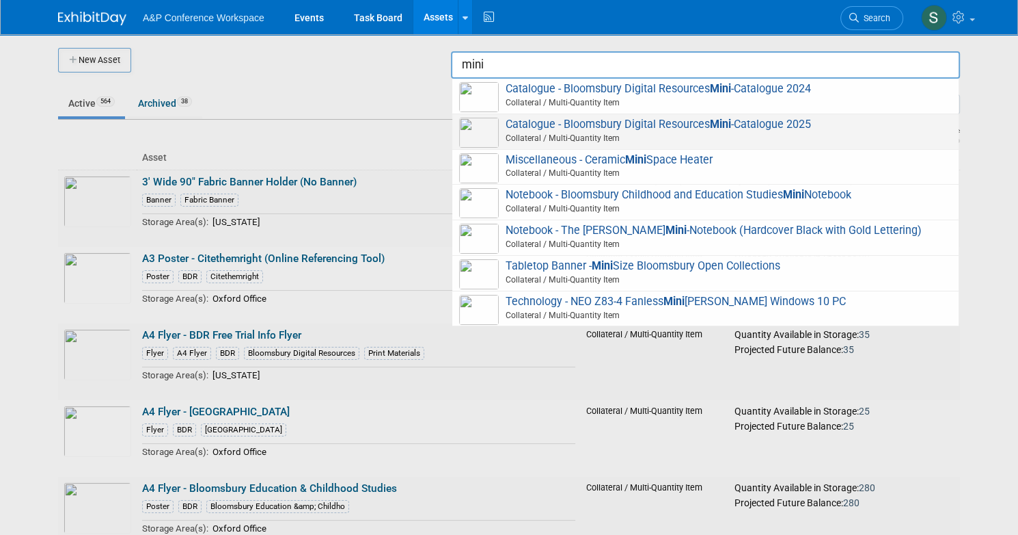
click at [837, 129] on span "Catalogue - Bloomsbury Digital Resources Mini -Catalogue 2025 Collateral / Mult…" at bounding box center [705, 132] width 493 height 28
type input "Catalogue - Bloomsbury Digital Resources Mini-Catalogue 2025"
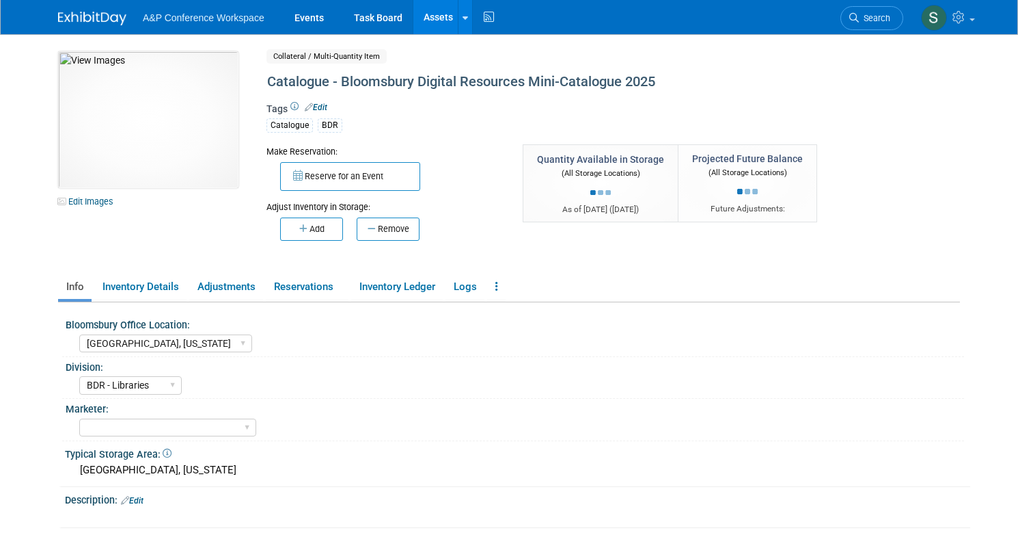
select select "[GEOGRAPHIC_DATA], [US_STATE]"
select select "BDR - Libraries"
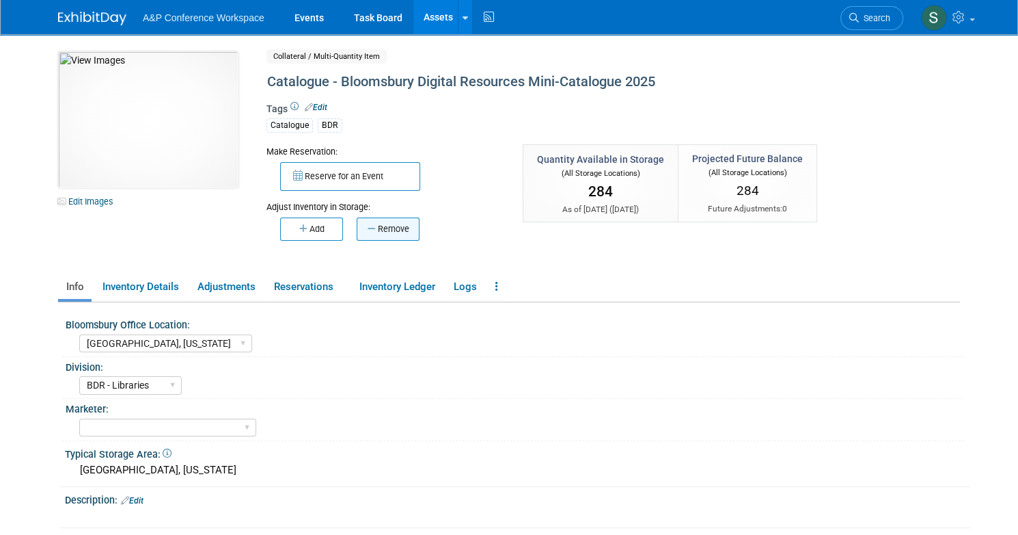
click at [401, 232] on button "Remove" at bounding box center [388, 228] width 63 height 23
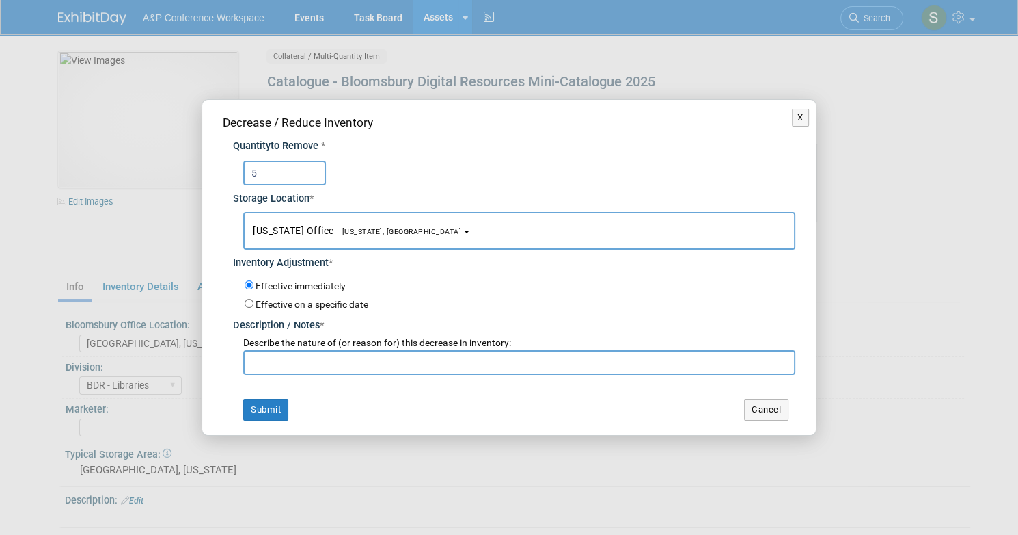
type input "5"
click at [313, 357] on input "text" at bounding box center [519, 362] width 552 height 25
type input "for account shipment"
click at [243, 407] on button "Submit" at bounding box center [265, 409] width 45 height 22
